Goal: Transaction & Acquisition: Purchase product/service

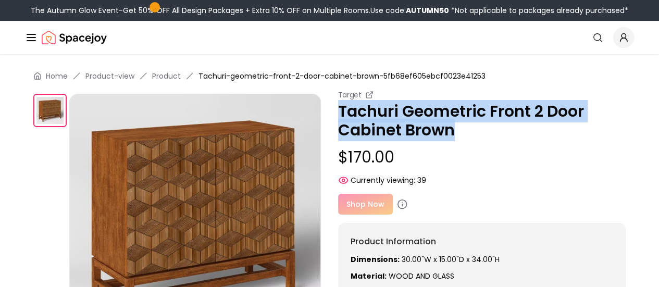
drag, startPoint x: 467, startPoint y: 134, endPoint x: 337, endPoint y: 108, distance: 132.2
click at [338, 108] on p "Tachuri Geometric Front 2 Door Cabinet Brown" at bounding box center [482, 120] width 288 height 37
copy p "Tachuri Geometric Front 2 Door Cabinet Brown"
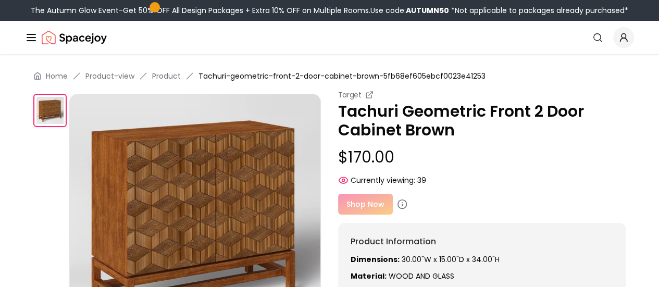
click at [348, 96] on small "Target" at bounding box center [349, 95] width 23 height 10
click at [369, 95] on icon at bounding box center [371, 94] width 4 height 4
